Goal: Use online tool/utility: Utilize a website feature to perform a specific function

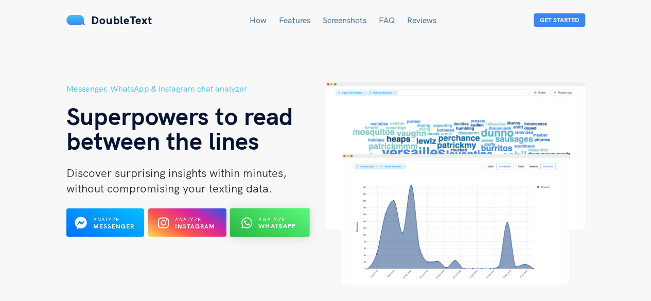
click at [275, 216] on span "Analyze" at bounding box center [272, 219] width 27 height 7
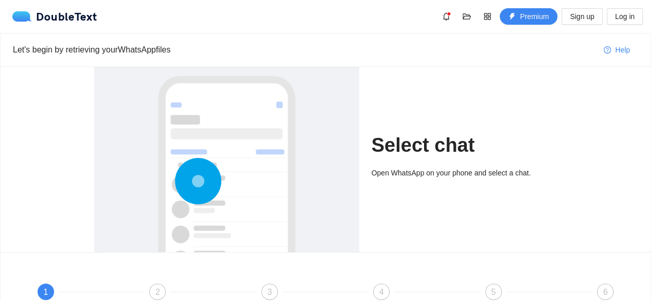
scroll to position [114, 0]
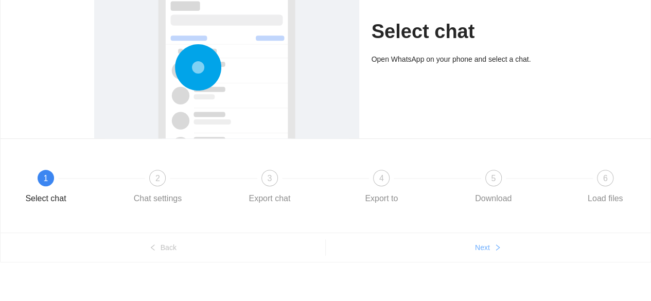
click at [486, 252] on button "Next" at bounding box center [488, 247] width 325 height 16
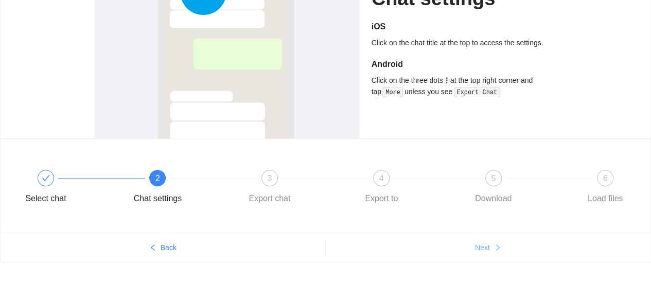
click at [479, 251] on span "Next" at bounding box center [482, 247] width 15 height 11
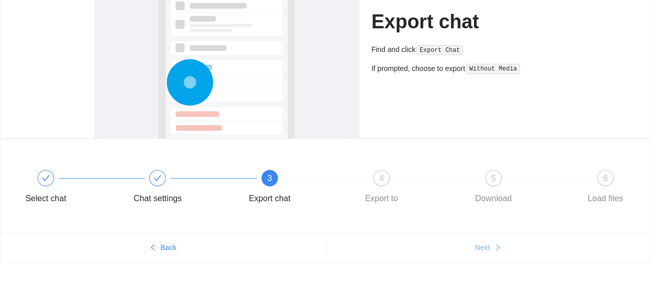
click at [479, 251] on span "Next" at bounding box center [482, 247] width 15 height 11
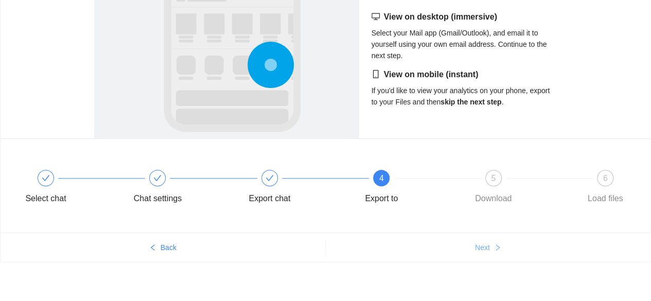
click at [479, 251] on span "Next" at bounding box center [482, 247] width 15 height 11
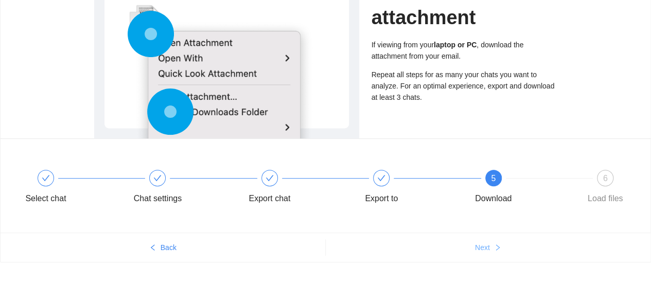
click at [479, 251] on span "Next" at bounding box center [482, 247] width 15 height 11
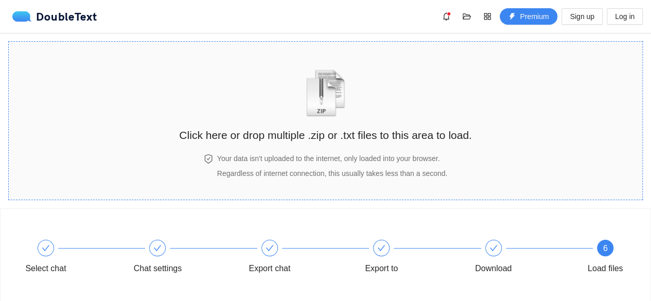
scroll to position [0, 0]
click at [314, 125] on div "Click here or drop multiple .zip or .txt files to this area to load." at bounding box center [325, 98] width 292 height 92
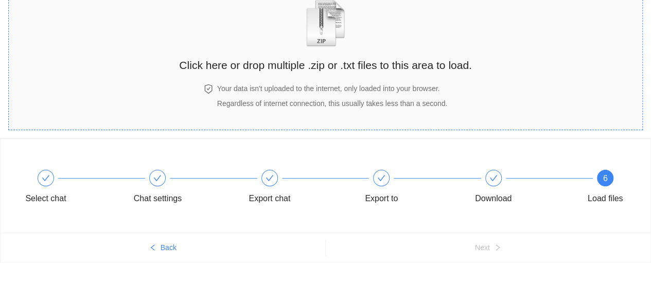
scroll to position [70, 0]
